Goal: Browse casually

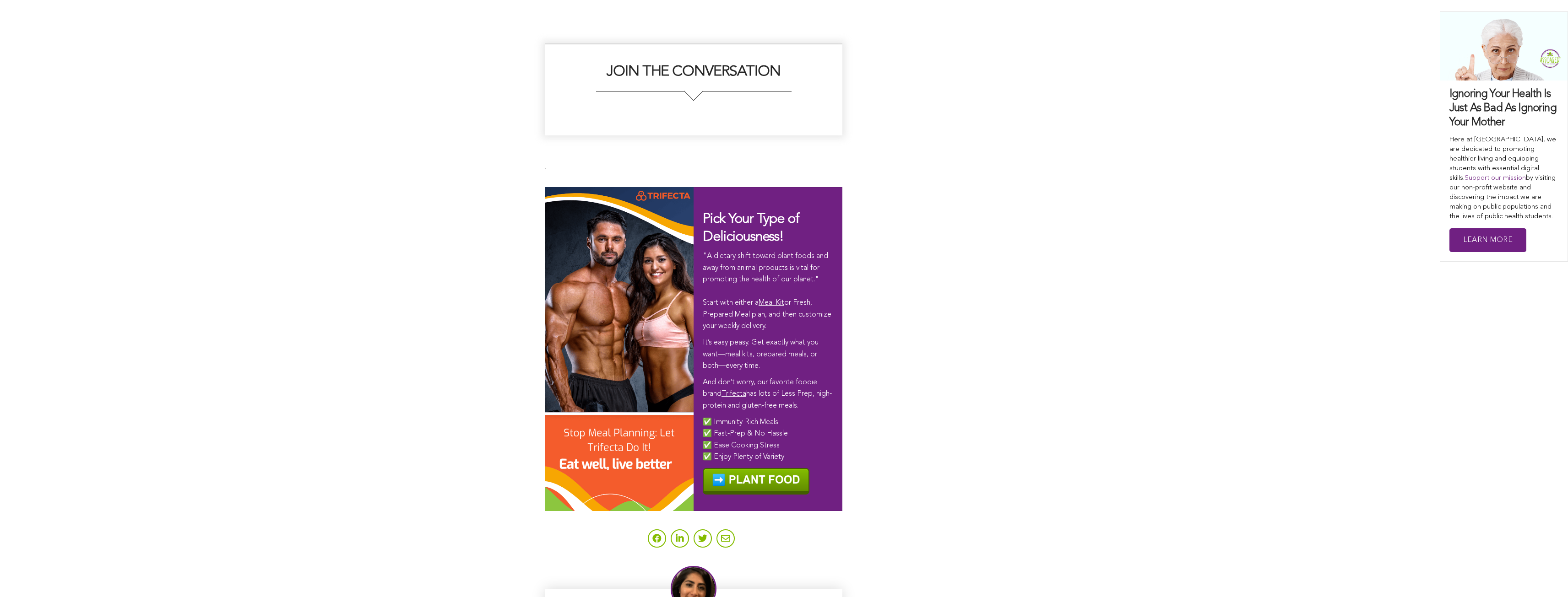
scroll to position [5224, 0]
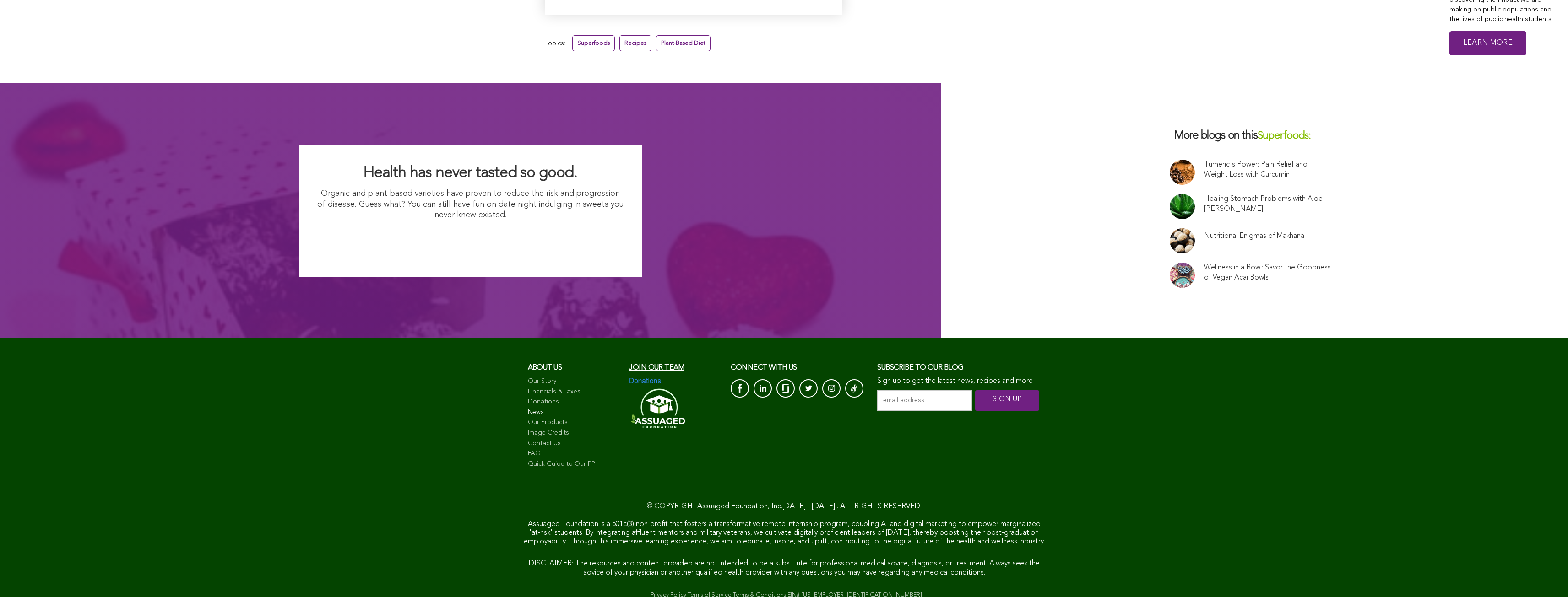
scroll to position [6557, 0]
click at [559, 408] on link "News" at bounding box center [574, 413] width 92 height 9
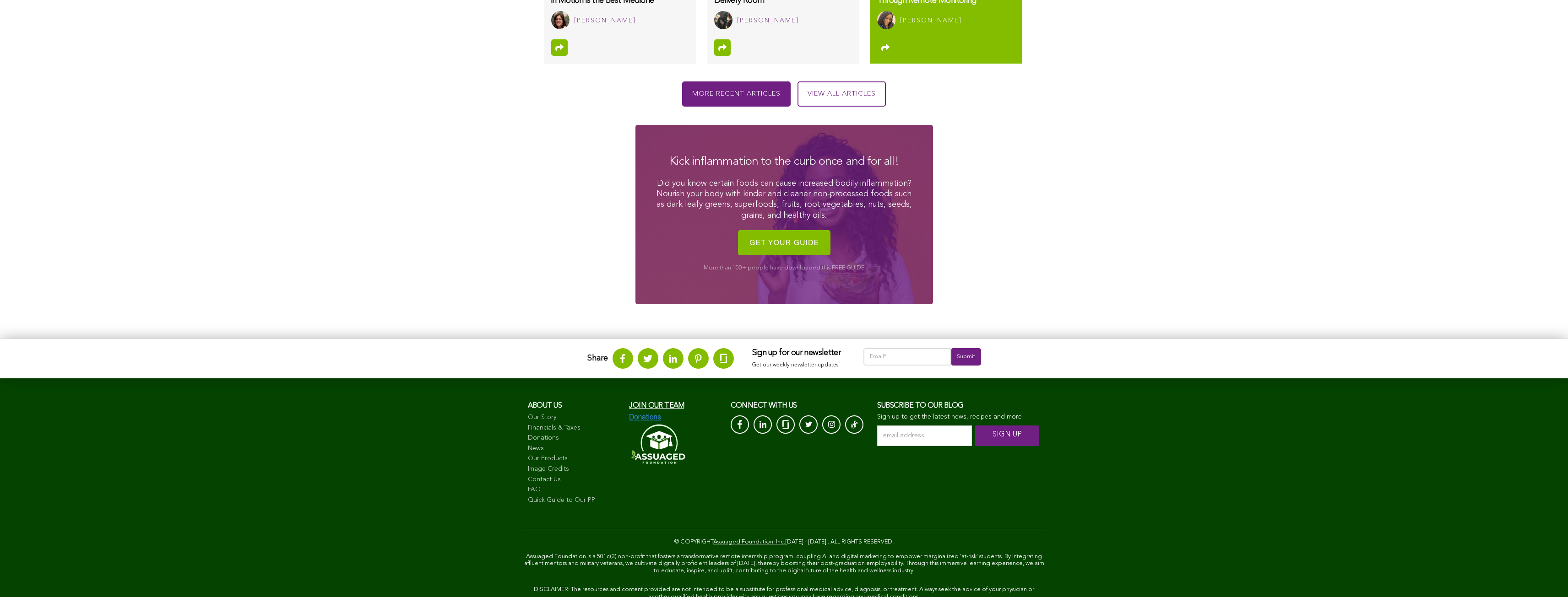
scroll to position [1180, 0]
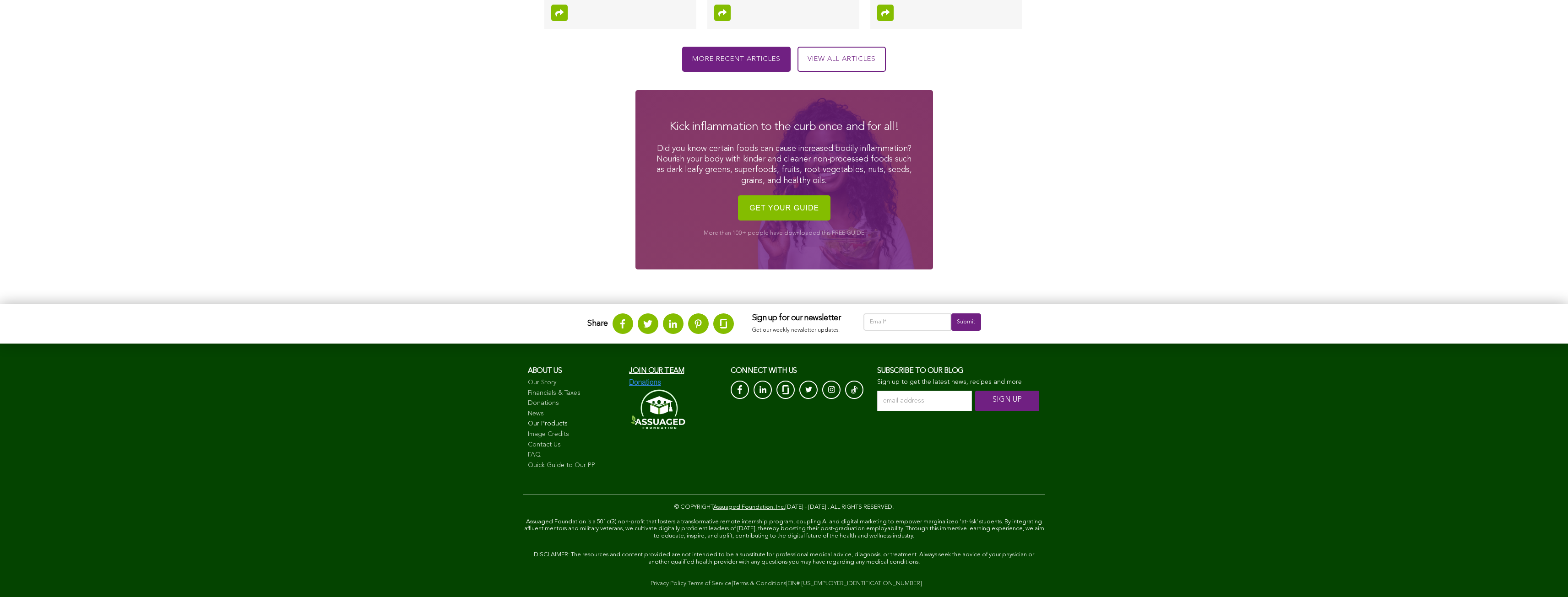
click at [564, 423] on link "Our Products" at bounding box center [574, 424] width 92 height 9
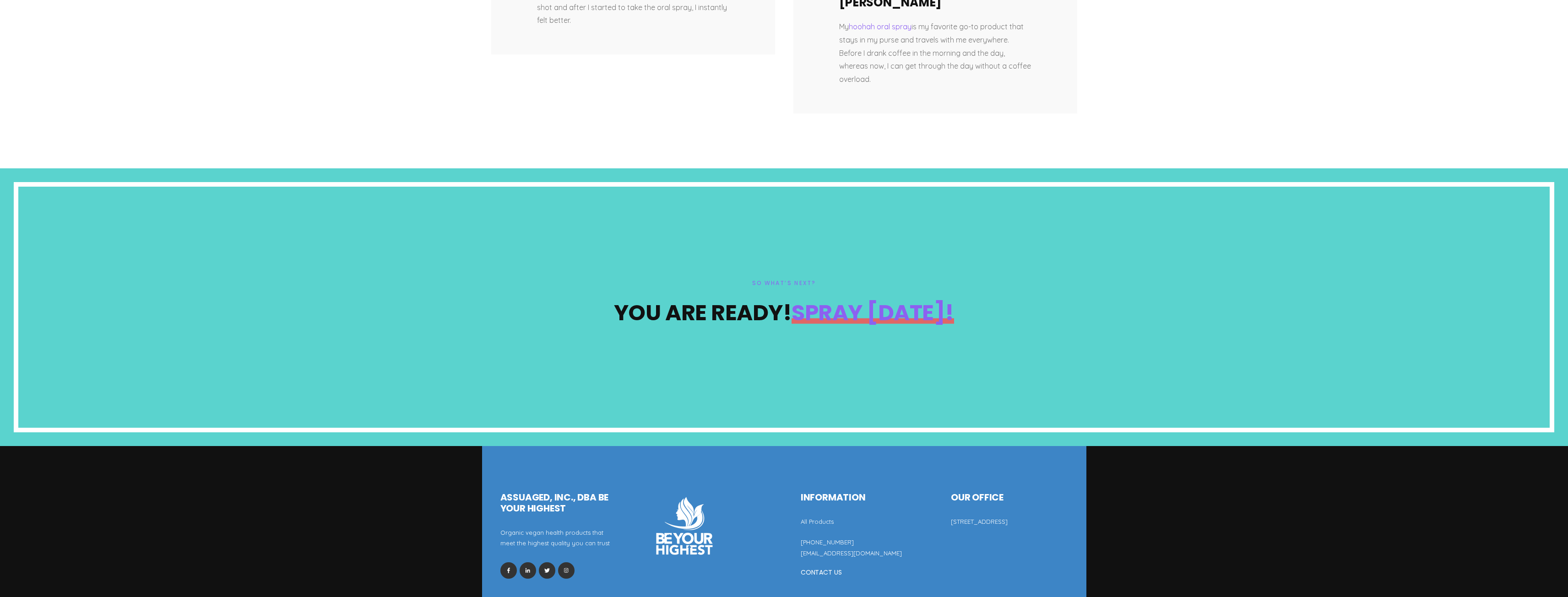
scroll to position [5262, 0]
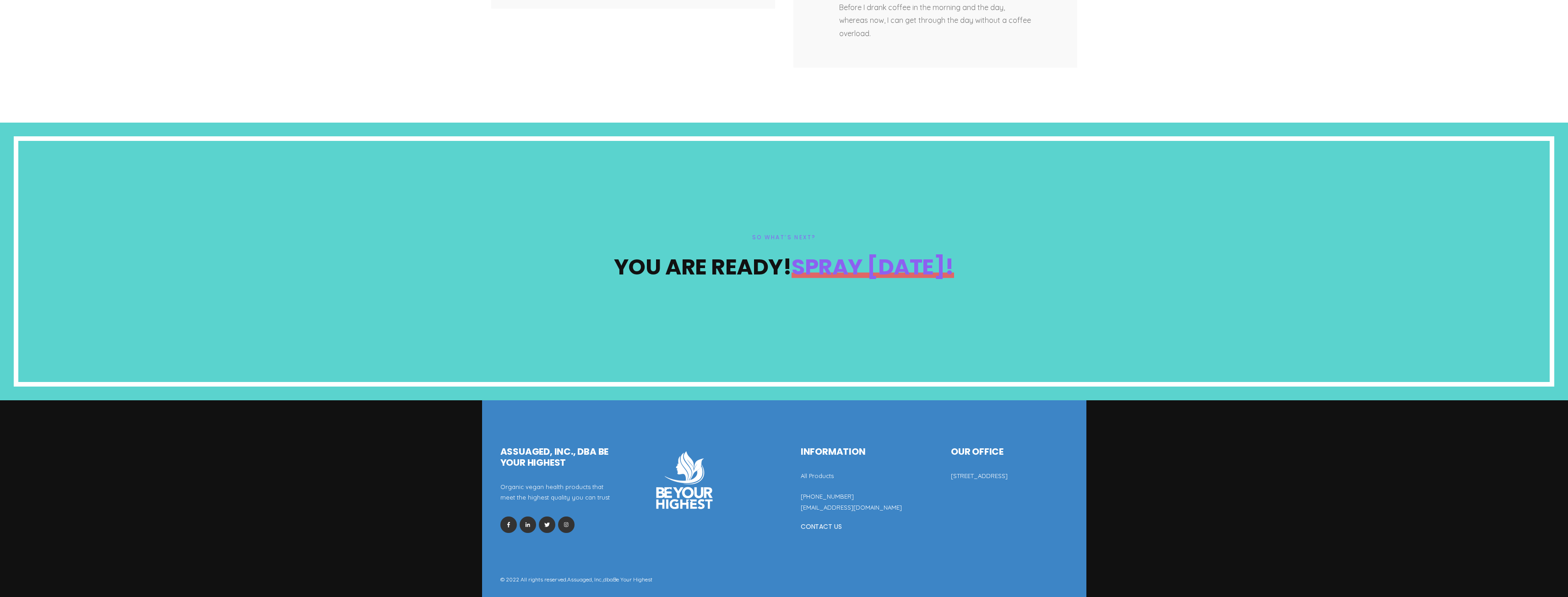
click at [835, 504] on link "hello@assuaged.com" at bounding box center [851, 507] width 101 height 7
click at [831, 504] on link "hello@assuaged.com" at bounding box center [851, 507] width 101 height 7
click at [589, 576] on link "Assuaged, Inc.," at bounding box center [585, 579] width 36 height 7
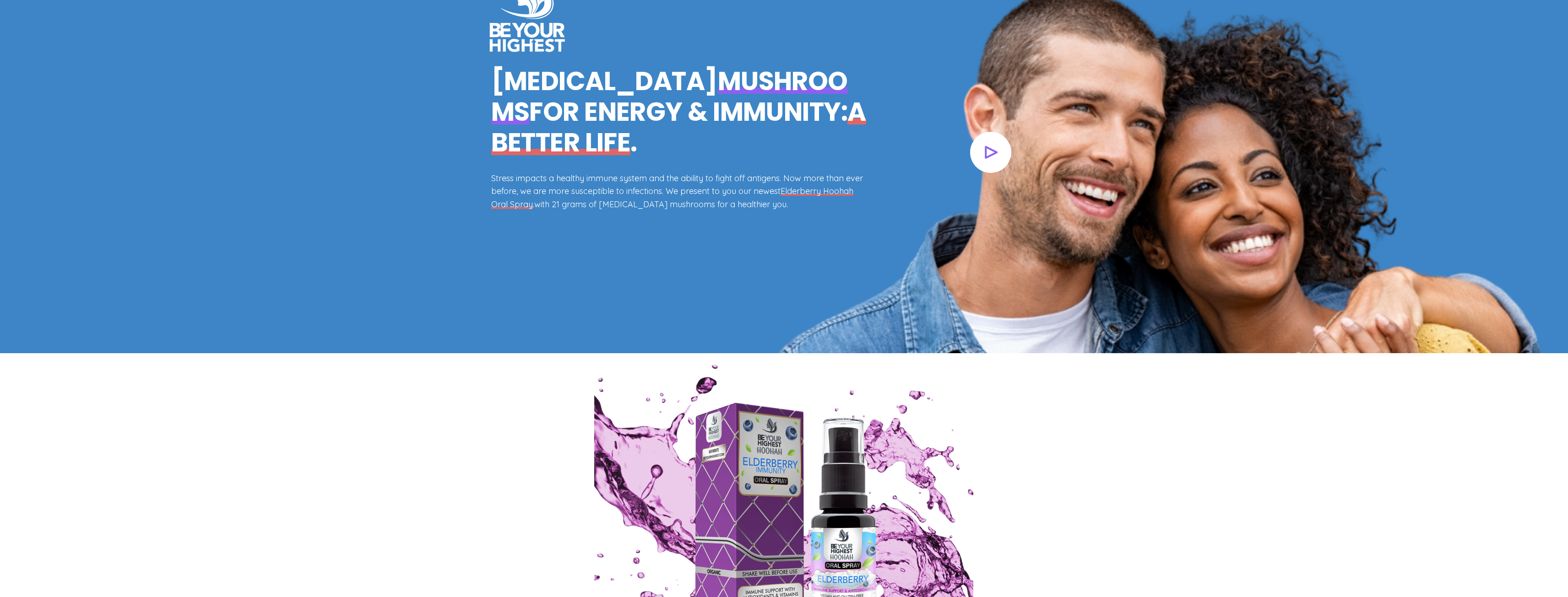
scroll to position [0, 0]
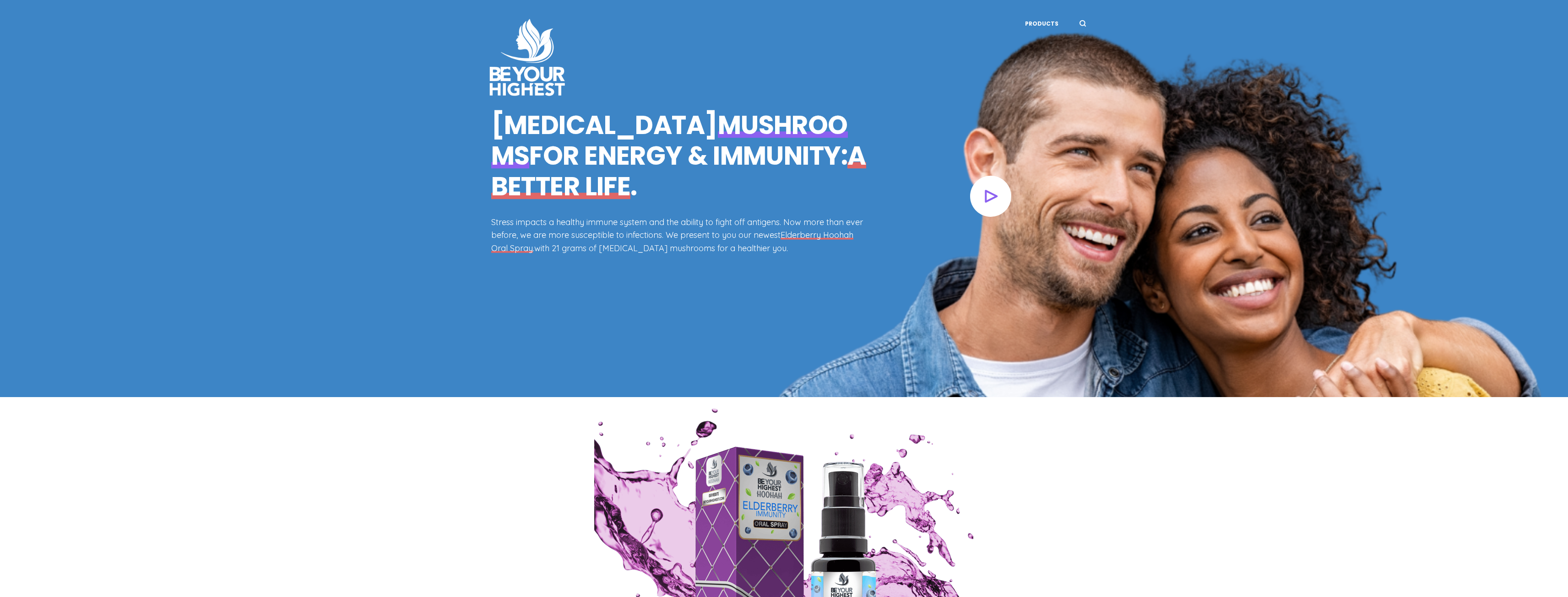
click at [528, 100] on img at bounding box center [528, 58] width 92 height 92
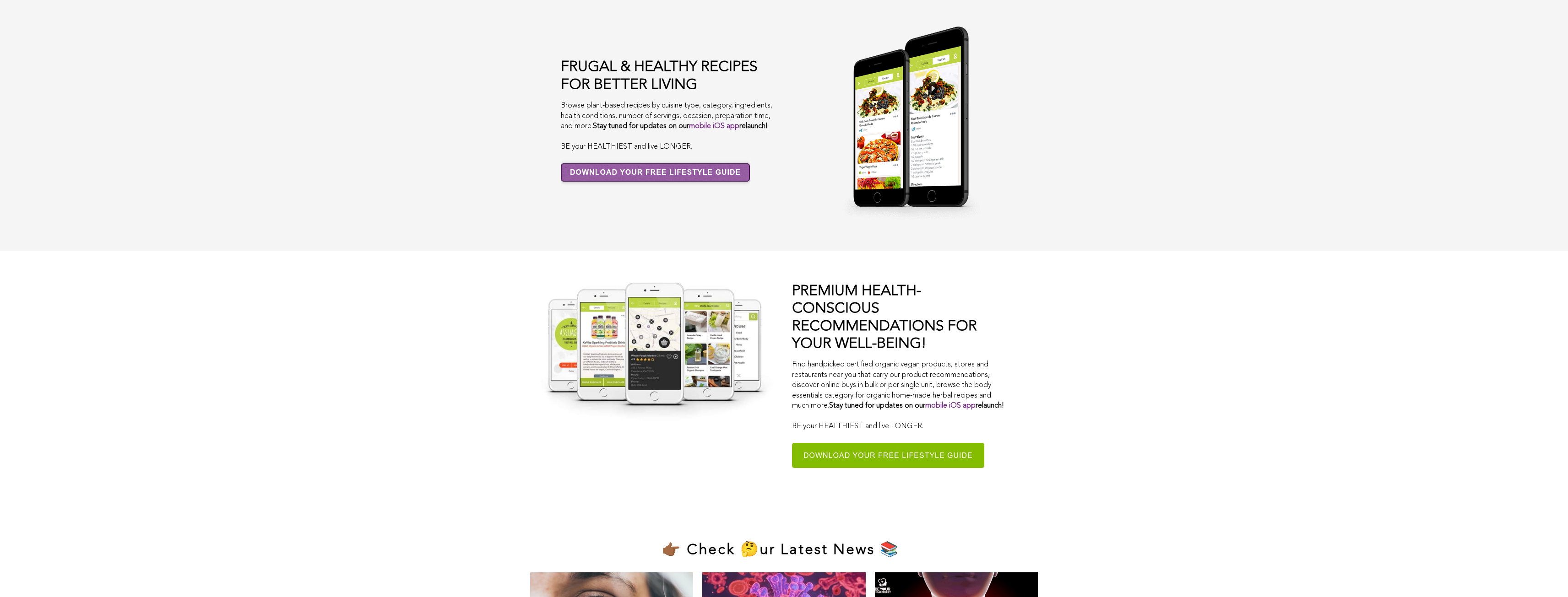
scroll to position [5587, 0]
